Goal: Information Seeking & Learning: Check status

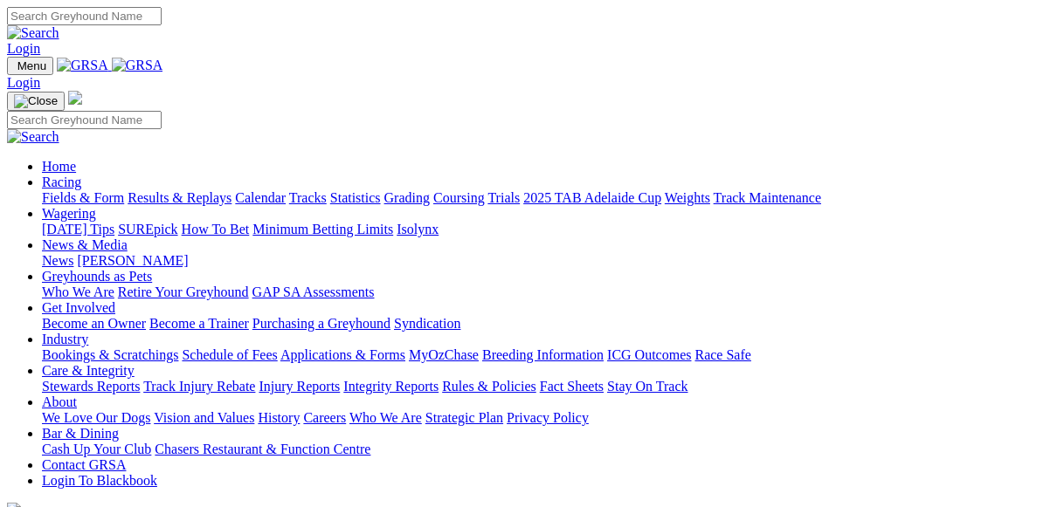
click at [81, 175] on link "Racing" at bounding box center [61, 182] width 39 height 15
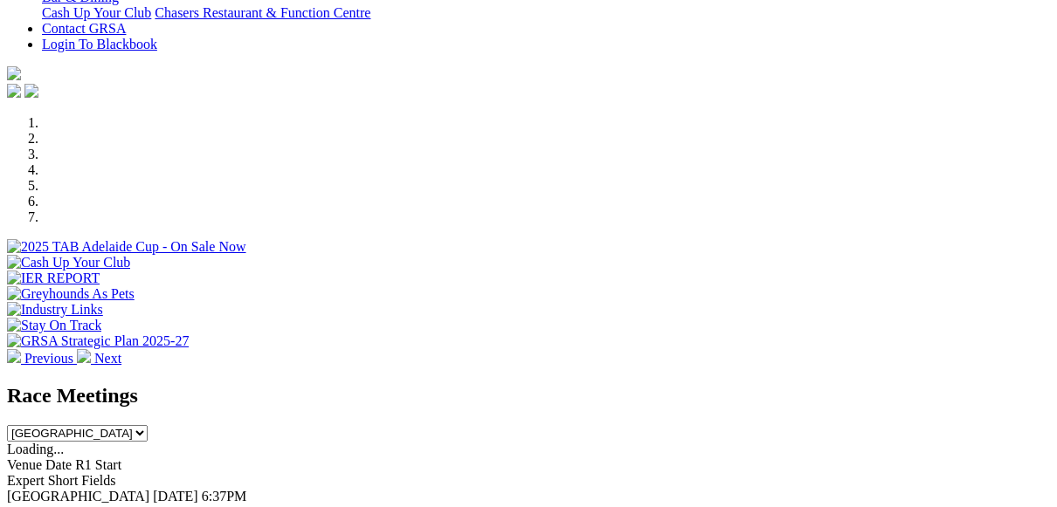
scroll to position [524, 0]
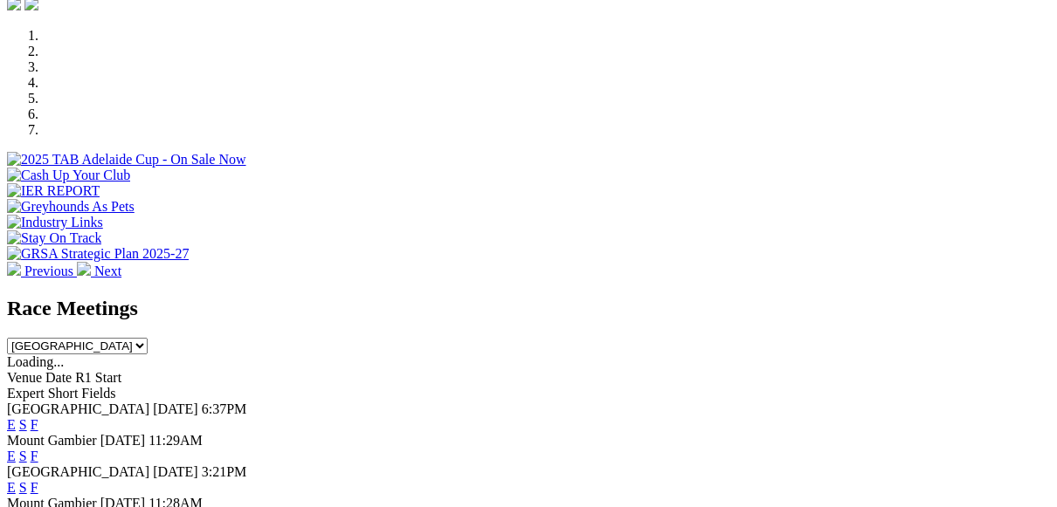
click at [38, 417] on link "F" at bounding box center [35, 424] width 8 height 15
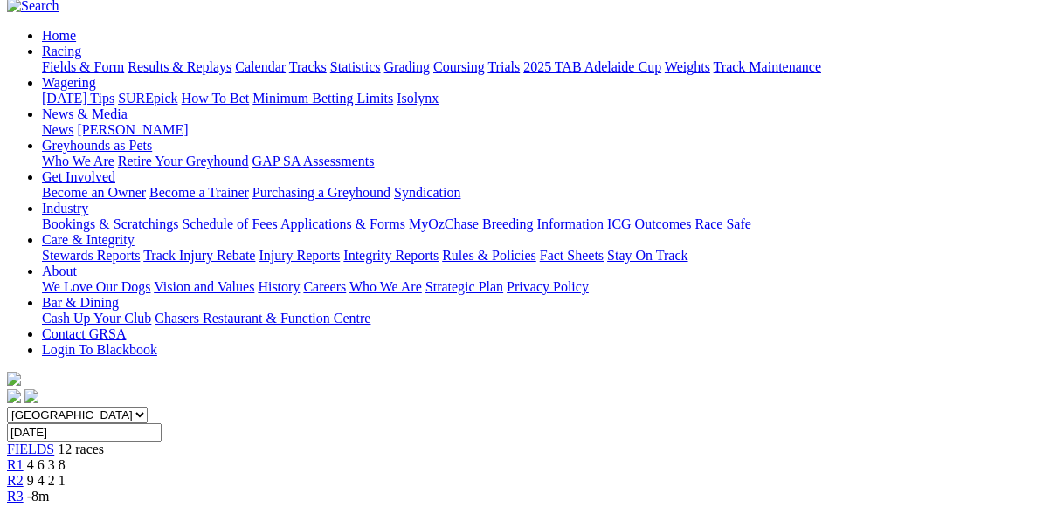
scroll to position [175, 0]
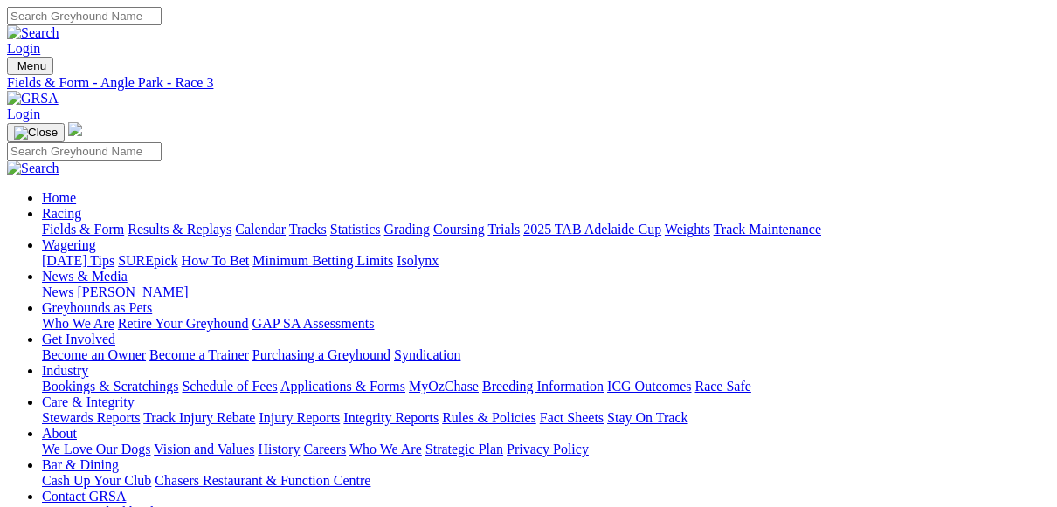
click at [227, 222] on link "Results & Replays" at bounding box center [179, 229] width 104 height 15
click at [221, 222] on link "Results & Replays" at bounding box center [179, 229] width 104 height 15
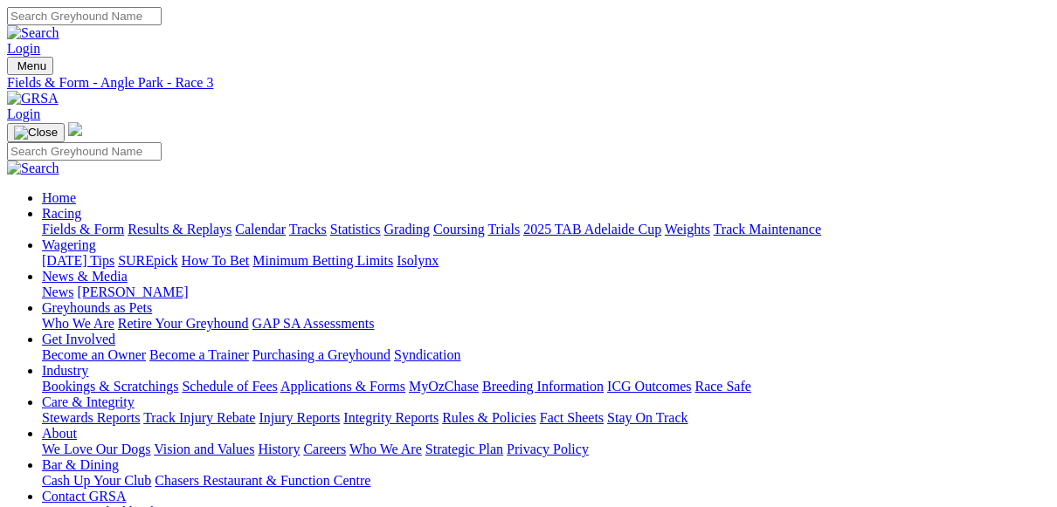
click at [231, 222] on link "Results & Replays" at bounding box center [179, 229] width 104 height 15
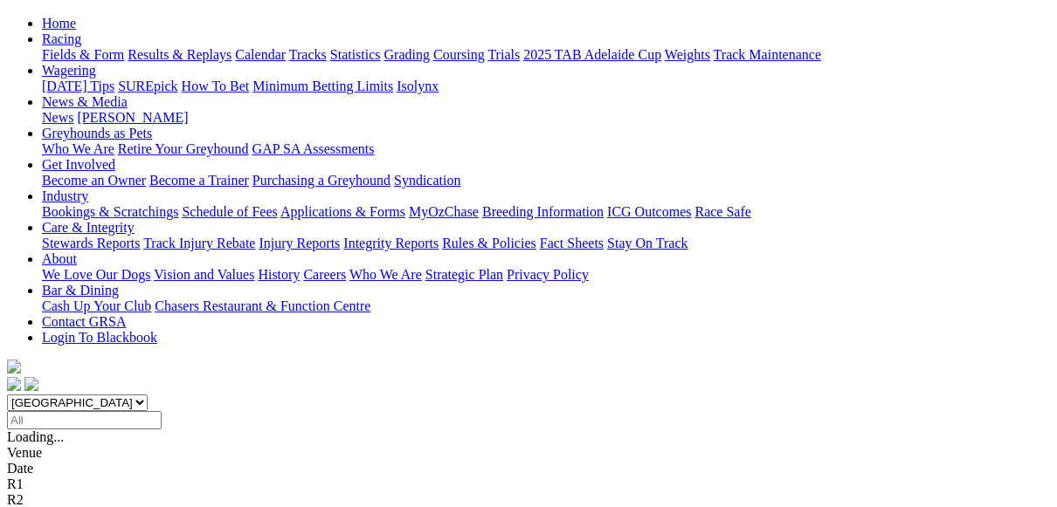
scroll to position [175, 0]
